Goal: Task Accomplishment & Management: Manage account settings

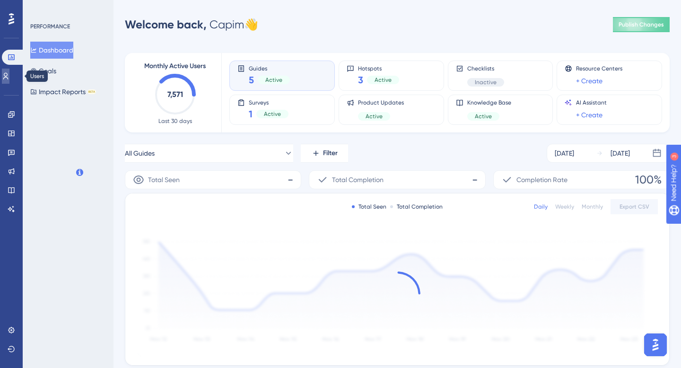
click at [9, 77] on icon at bounding box center [6, 76] width 8 height 8
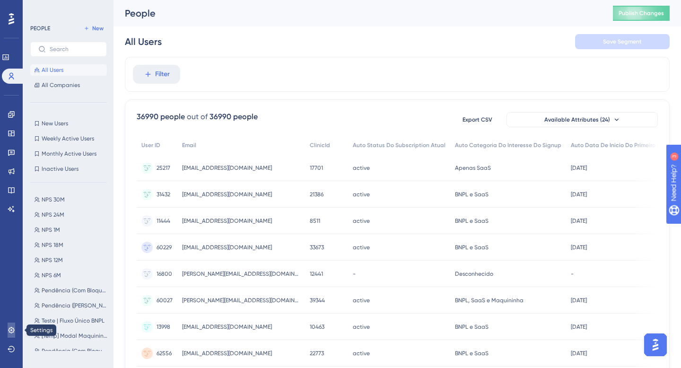
click at [10, 328] on icon at bounding box center [11, 330] width 6 height 6
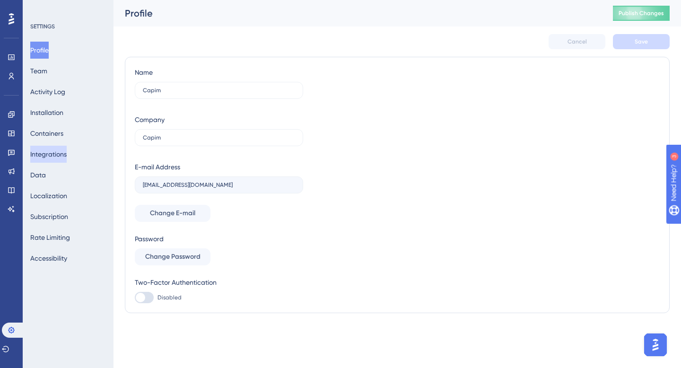
click at [59, 158] on button "Integrations" at bounding box center [48, 154] width 36 height 17
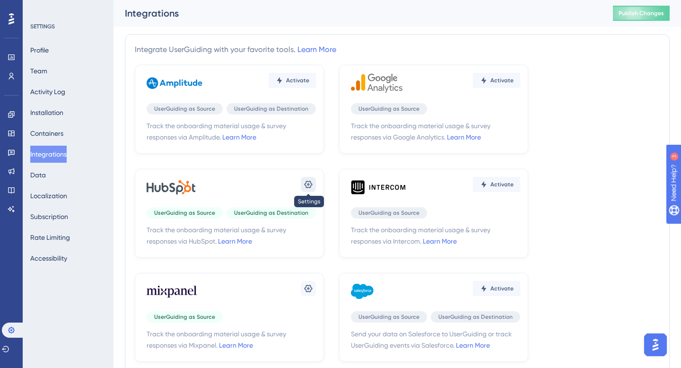
click at [310, 183] on icon at bounding box center [308, 184] width 9 height 9
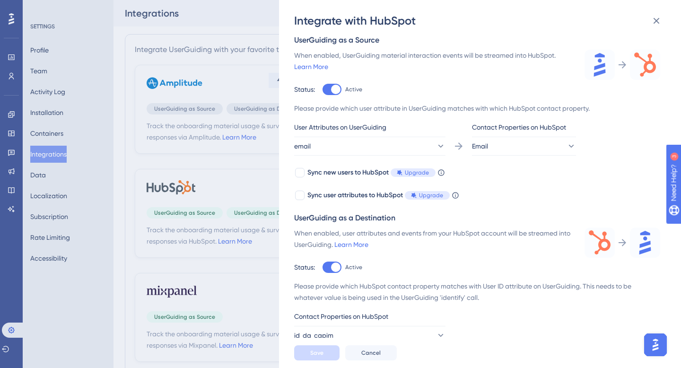
scroll to position [149, 0]
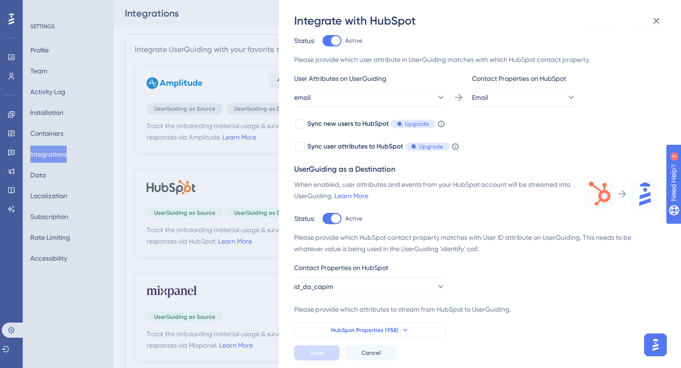
click at [413, 334] on button "HubSpot Properties (958)" at bounding box center [369, 330] width 151 height 15
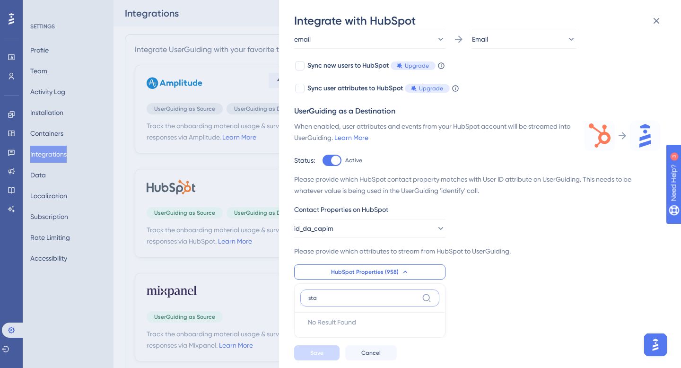
scroll to position [403, 0]
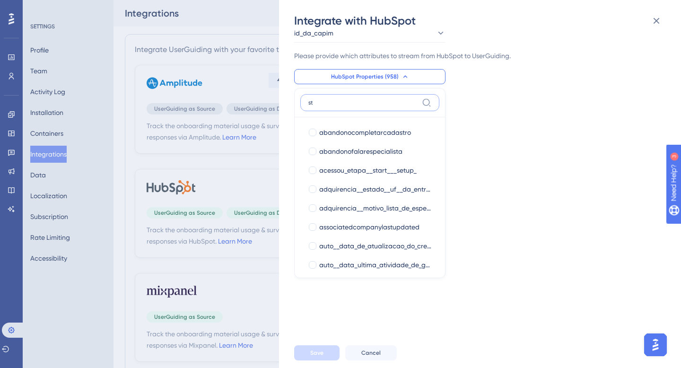
type input "s"
click at [410, 76] on button "HubSpot Properties (958)" at bounding box center [369, 76] width 151 height 15
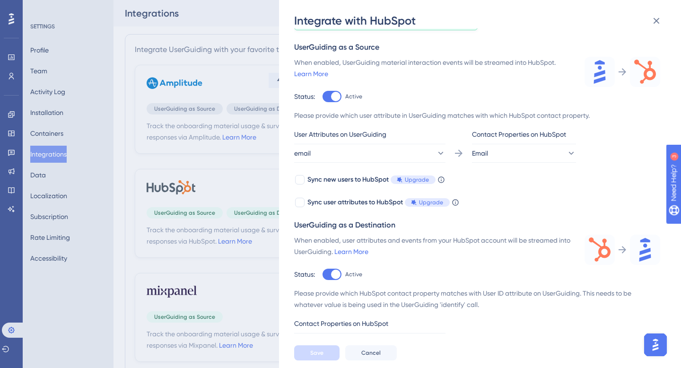
scroll to position [149, 0]
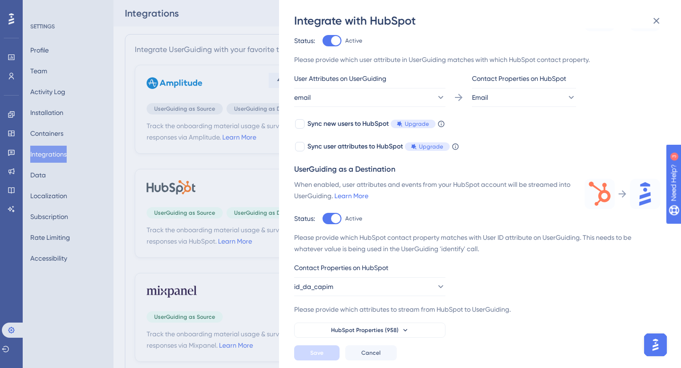
click at [145, 38] on div "Integrate with HubSpot Track the onboarding material usage & survey responses v…" at bounding box center [340, 184] width 681 height 368
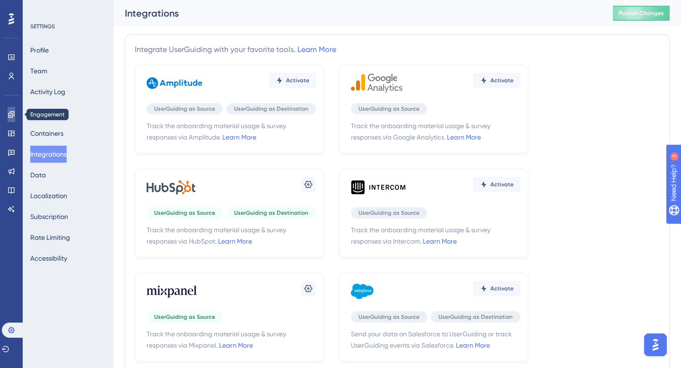
click at [8, 114] on link at bounding box center [12, 114] width 8 height 15
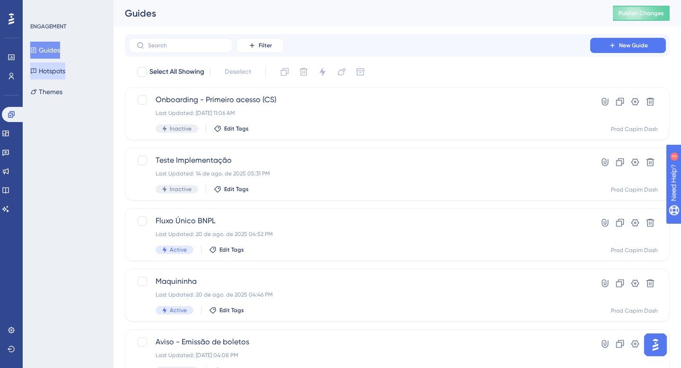
click at [58, 66] on button "Hotspots" at bounding box center [47, 70] width 35 height 17
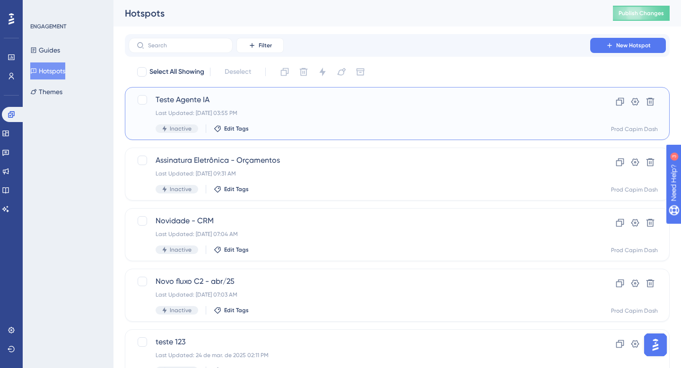
click at [276, 110] on div "Last Updated: [DATE] 03:55 PM" at bounding box center [360, 113] width 408 height 8
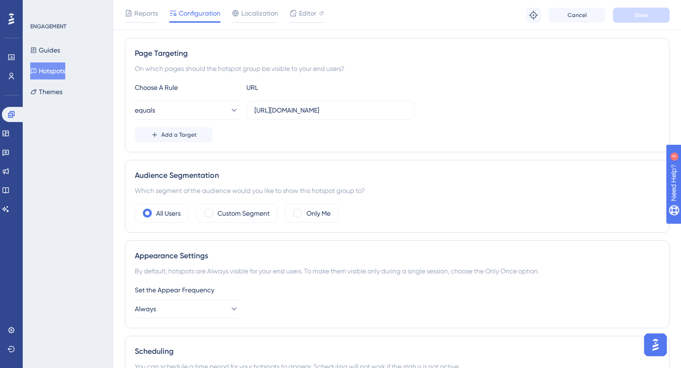
scroll to position [170, 0]
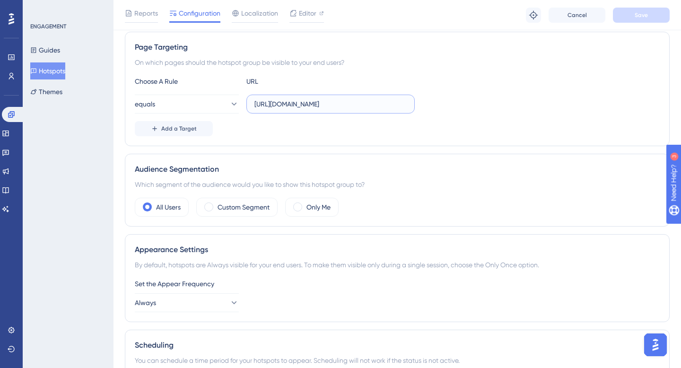
click at [384, 106] on input "[URL][DOMAIN_NAME]" at bounding box center [330, 104] width 152 height 10
click at [385, 156] on div "Audience Segmentation Which segment of the audience would you like to show this…" at bounding box center [397, 190] width 545 height 73
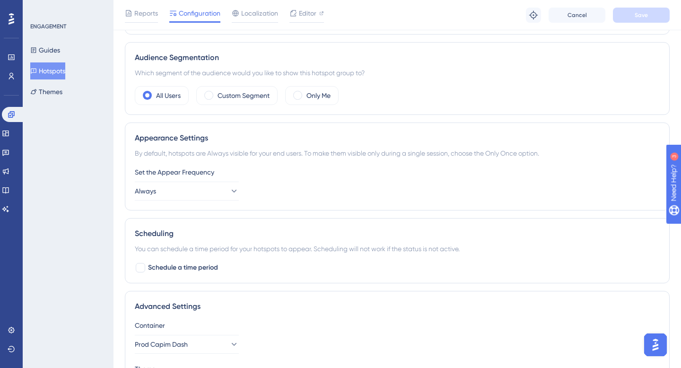
scroll to position [282, 0]
click at [257, 98] on label "Custom Segment" at bounding box center [244, 94] width 52 height 11
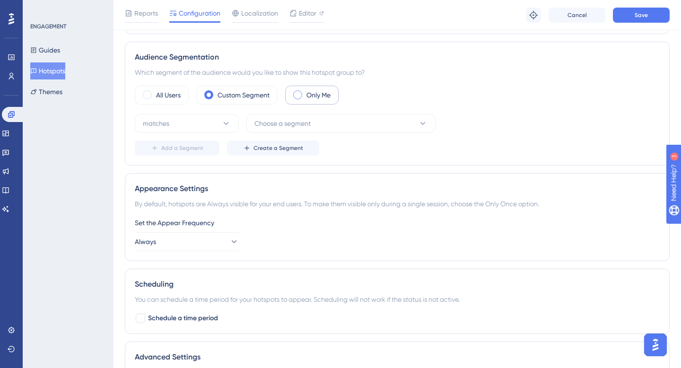
click at [298, 97] on span at bounding box center [297, 94] width 9 height 9
click at [305, 92] on input "radio" at bounding box center [305, 92] width 0 height 0
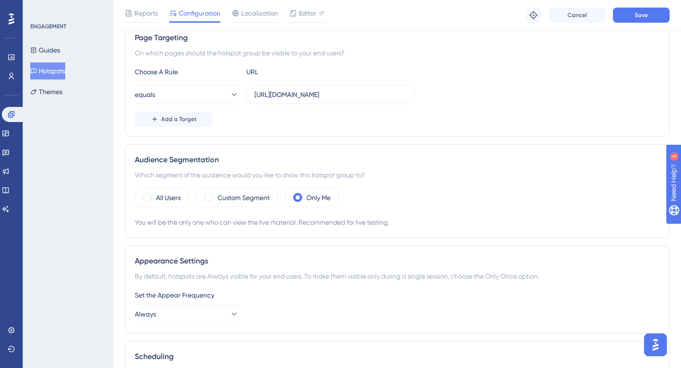
scroll to position [0, 0]
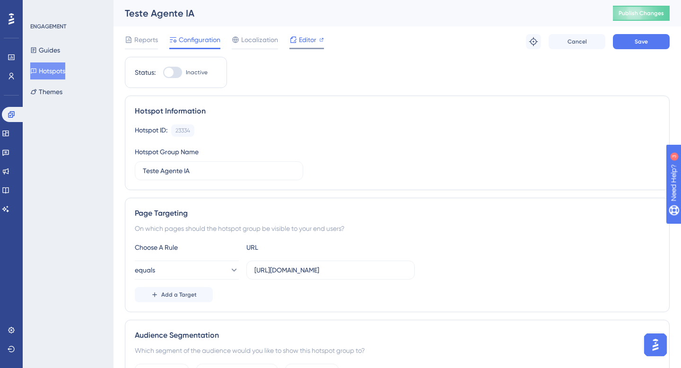
click at [299, 42] on span "Editor" at bounding box center [307, 39] width 17 height 11
click at [49, 52] on button "Guides" at bounding box center [45, 50] width 30 height 17
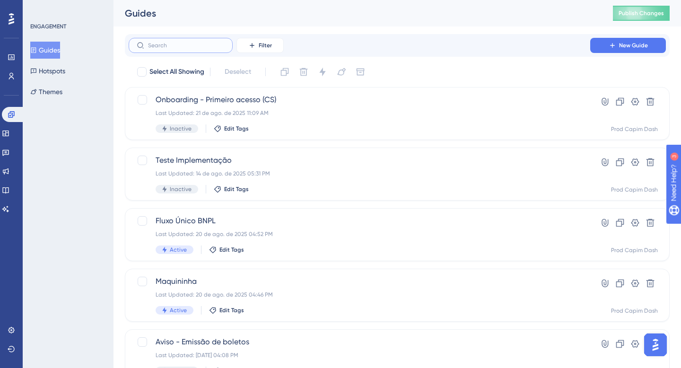
click at [175, 47] on input "text" at bounding box center [186, 45] width 77 height 7
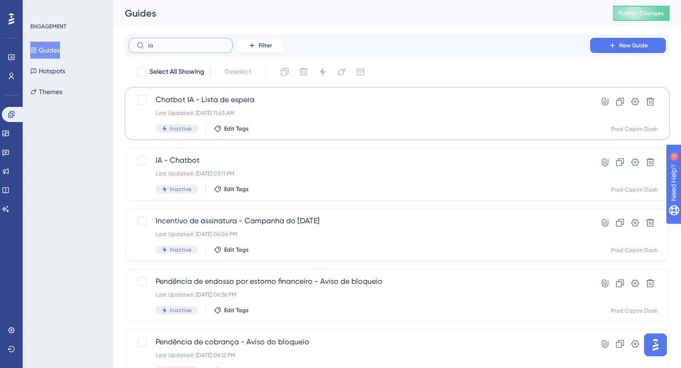
type input "ia"
click at [310, 122] on div "Chatbot IA - Lista de espera Last Updated: [DATE] 11:43 AM Inactive Edit Tags" at bounding box center [360, 113] width 408 height 39
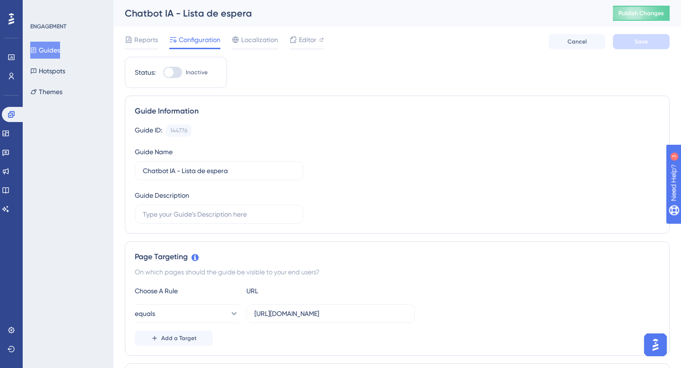
click at [308, 33] on div "Reports Configuration Localization Editor Cancel Save" at bounding box center [397, 41] width 545 height 30
click at [306, 44] on span "Editor" at bounding box center [307, 39] width 17 height 11
